Goal: Obtain resource: Obtain resource

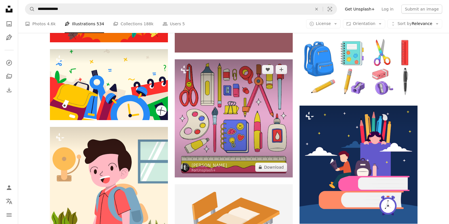
scroll to position [571, 0]
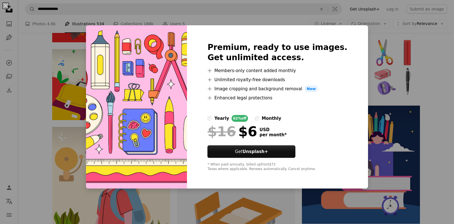
click at [372, 89] on div "An X shape Premium, ready to use images. Get unlimited access. A plus sign Memb…" at bounding box center [227, 112] width 454 height 224
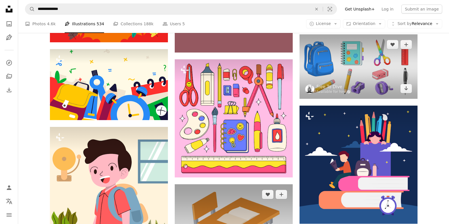
click at [370, 76] on img at bounding box center [359, 66] width 118 height 64
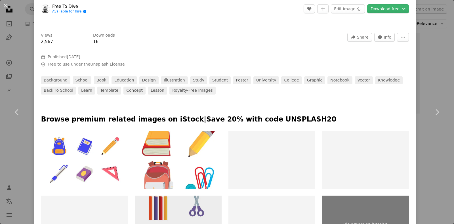
scroll to position [168, 0]
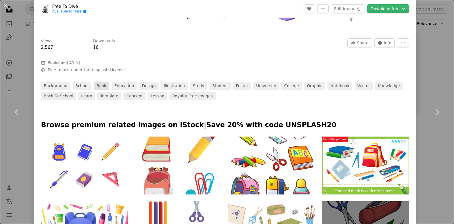
click at [97, 86] on link "book" at bounding box center [102, 86] width 16 height 8
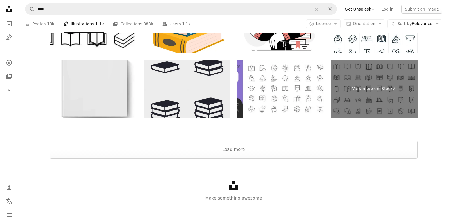
scroll to position [1047, 0]
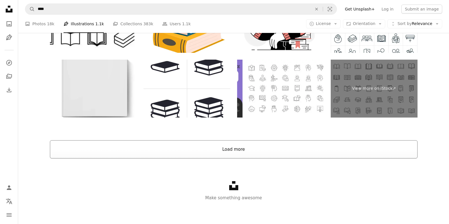
click at [235, 150] on button "Load more" at bounding box center [234, 149] width 368 height 18
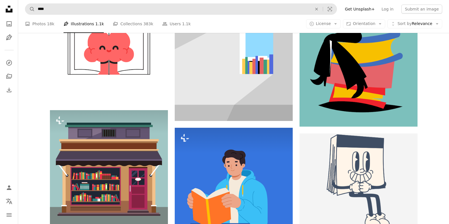
scroll to position [9749, 0]
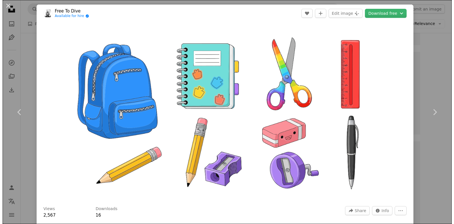
scroll to position [384, 0]
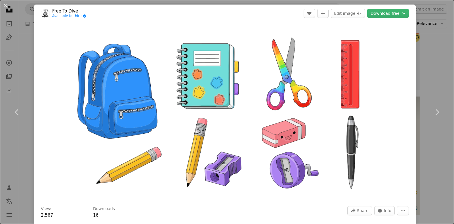
click at [24, 17] on div "An X shape Chevron left Chevron right Free To Dive Available for hire A checkma…" at bounding box center [227, 112] width 454 height 224
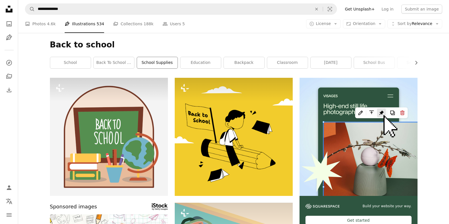
click at [157, 64] on link "school supplies" at bounding box center [157, 62] width 41 height 11
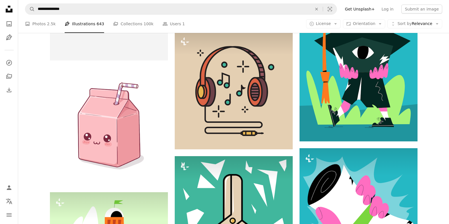
scroll to position [6930, 0]
